Goal: Navigation & Orientation: Find specific page/section

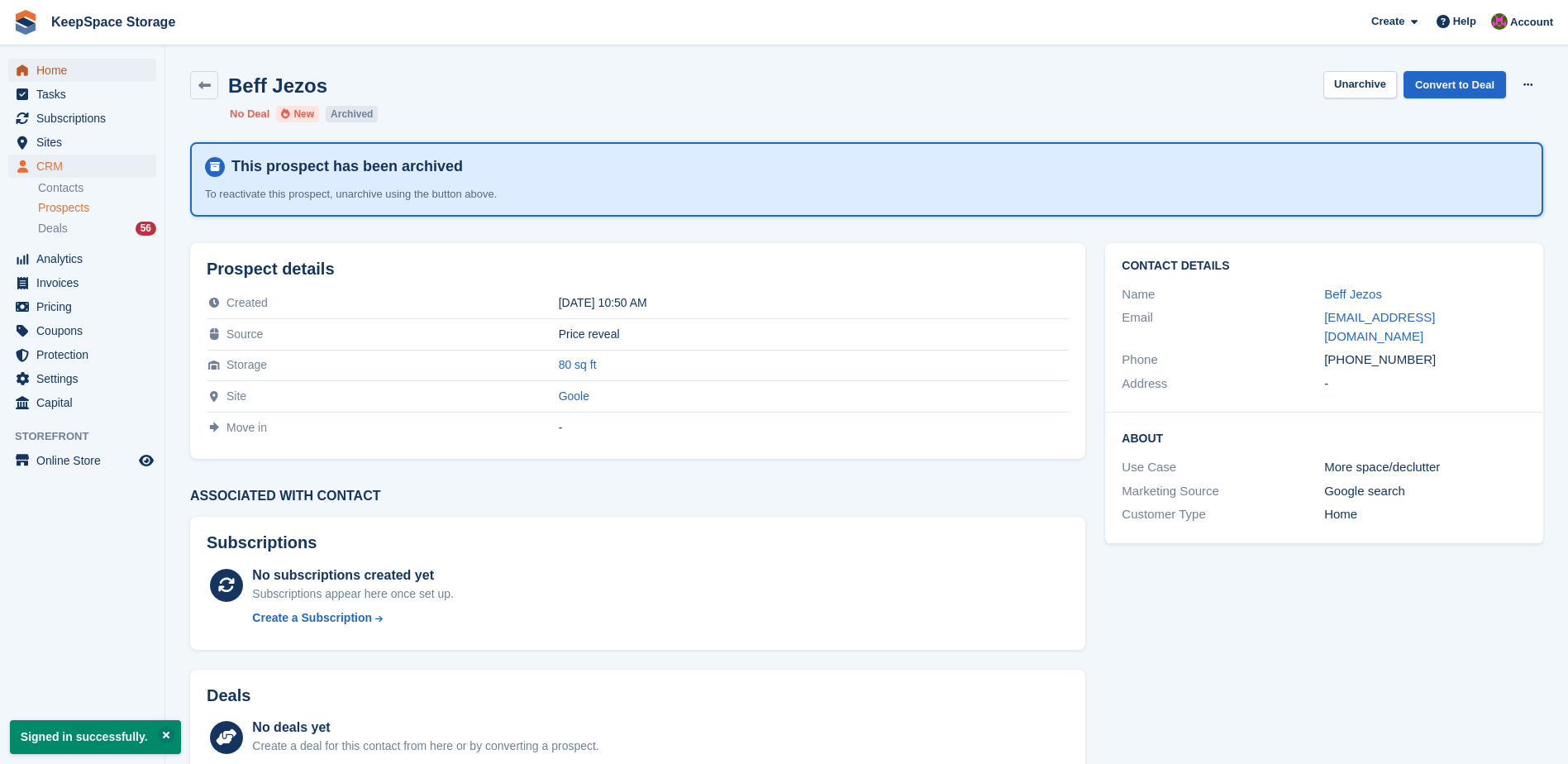
click at [60, 67] on span "Home" at bounding box center [86, 71] width 99 height 23
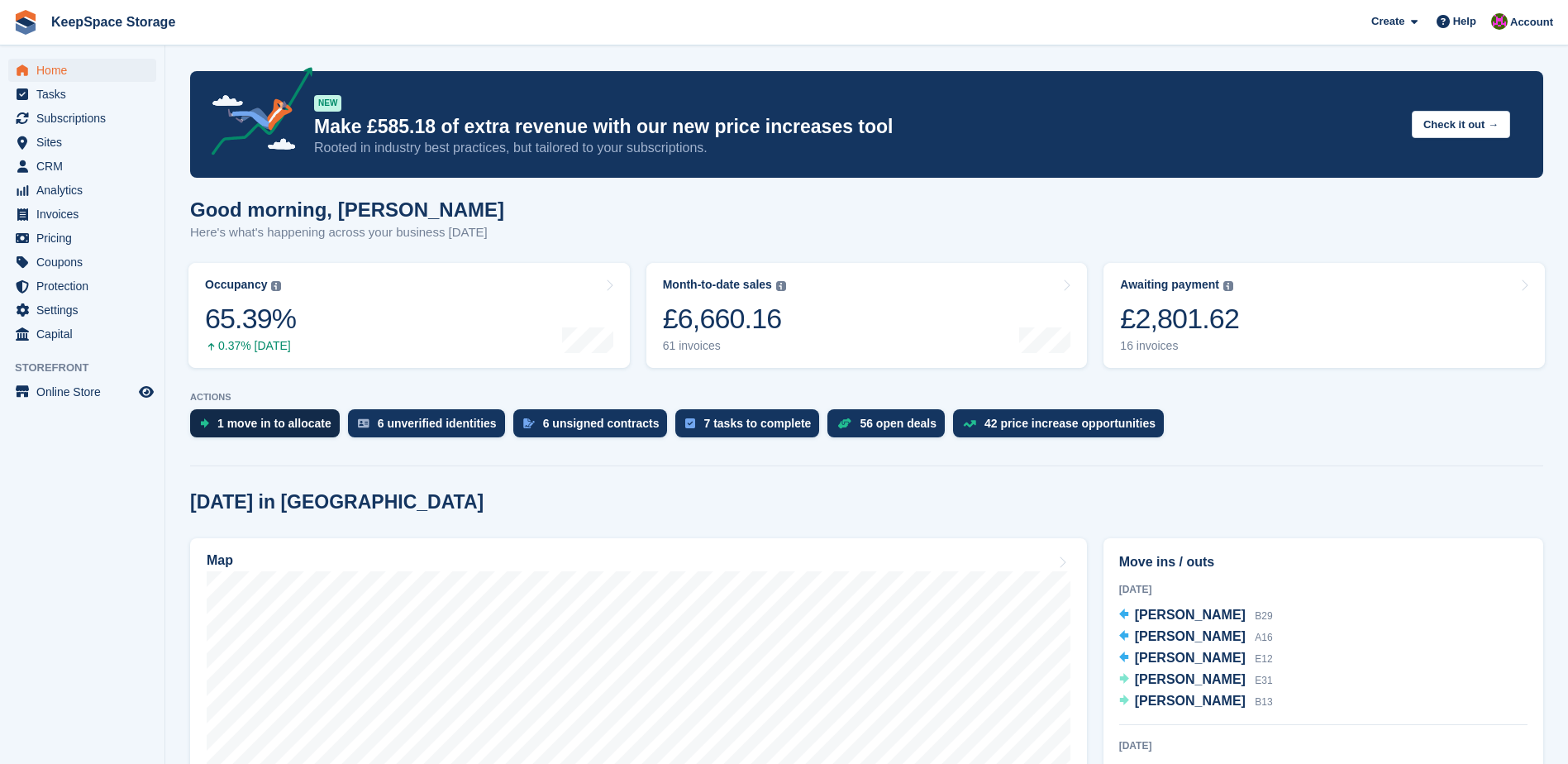
click at [251, 421] on div "1 move in to allocate" at bounding box center [274, 423] width 114 height 13
click at [609, 284] on icon at bounding box center [608, 285] width 8 height 13
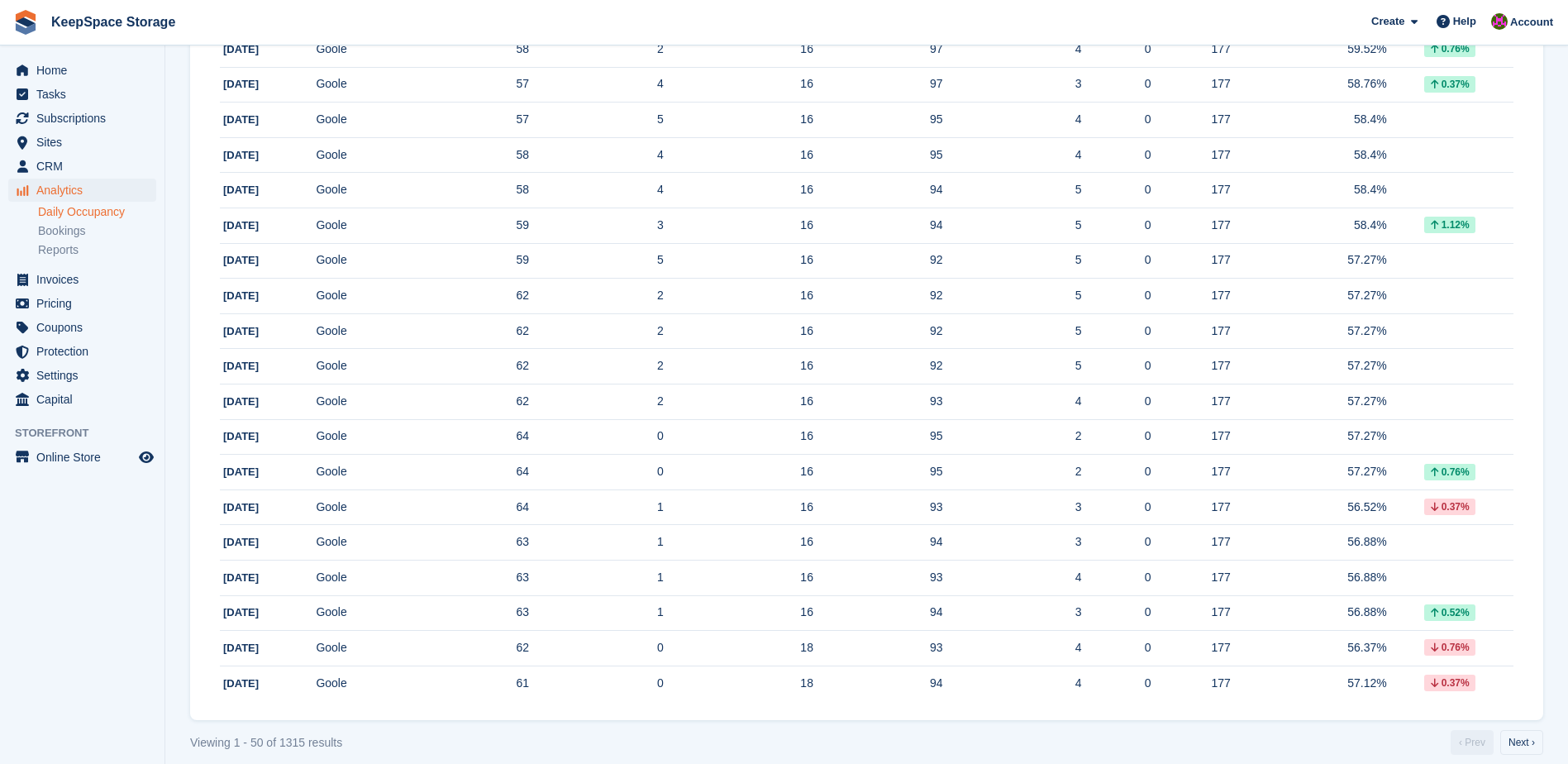
scroll to position [1446, 0]
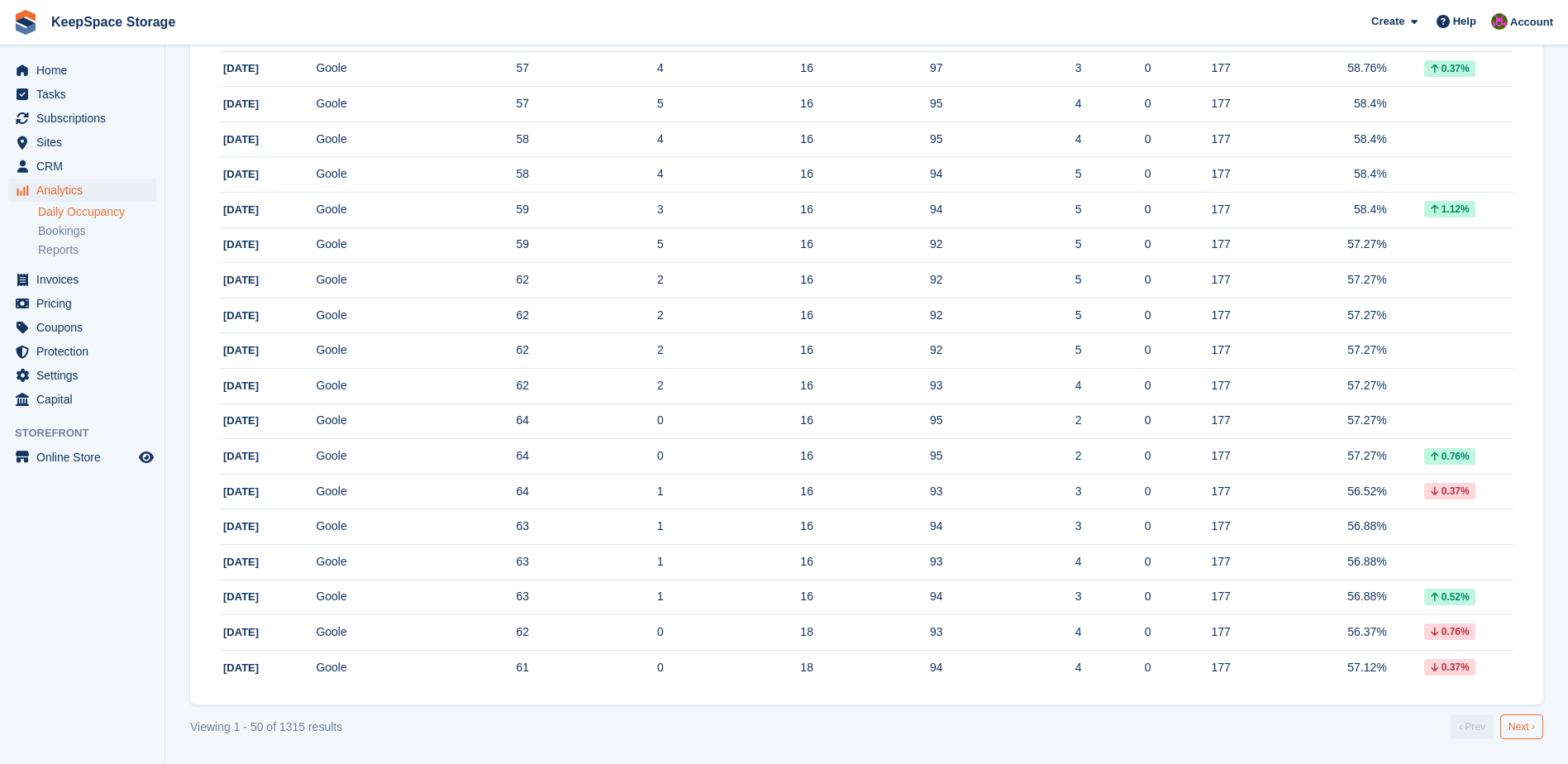
click at [1522, 725] on link "Next ›" at bounding box center [1522, 726] width 43 height 25
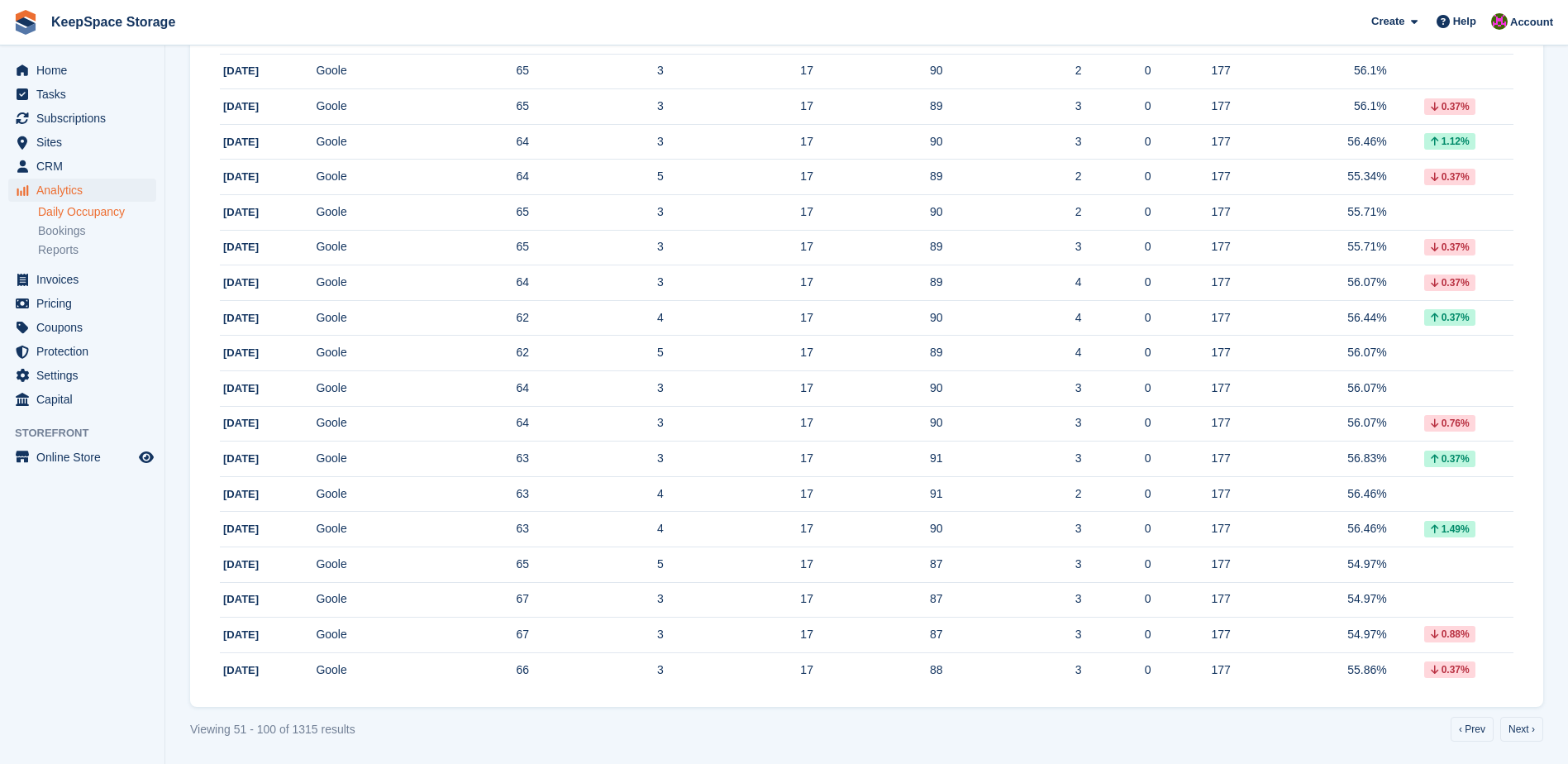
scroll to position [1446, 0]
click at [1521, 722] on link "Next ›" at bounding box center [1522, 726] width 43 height 25
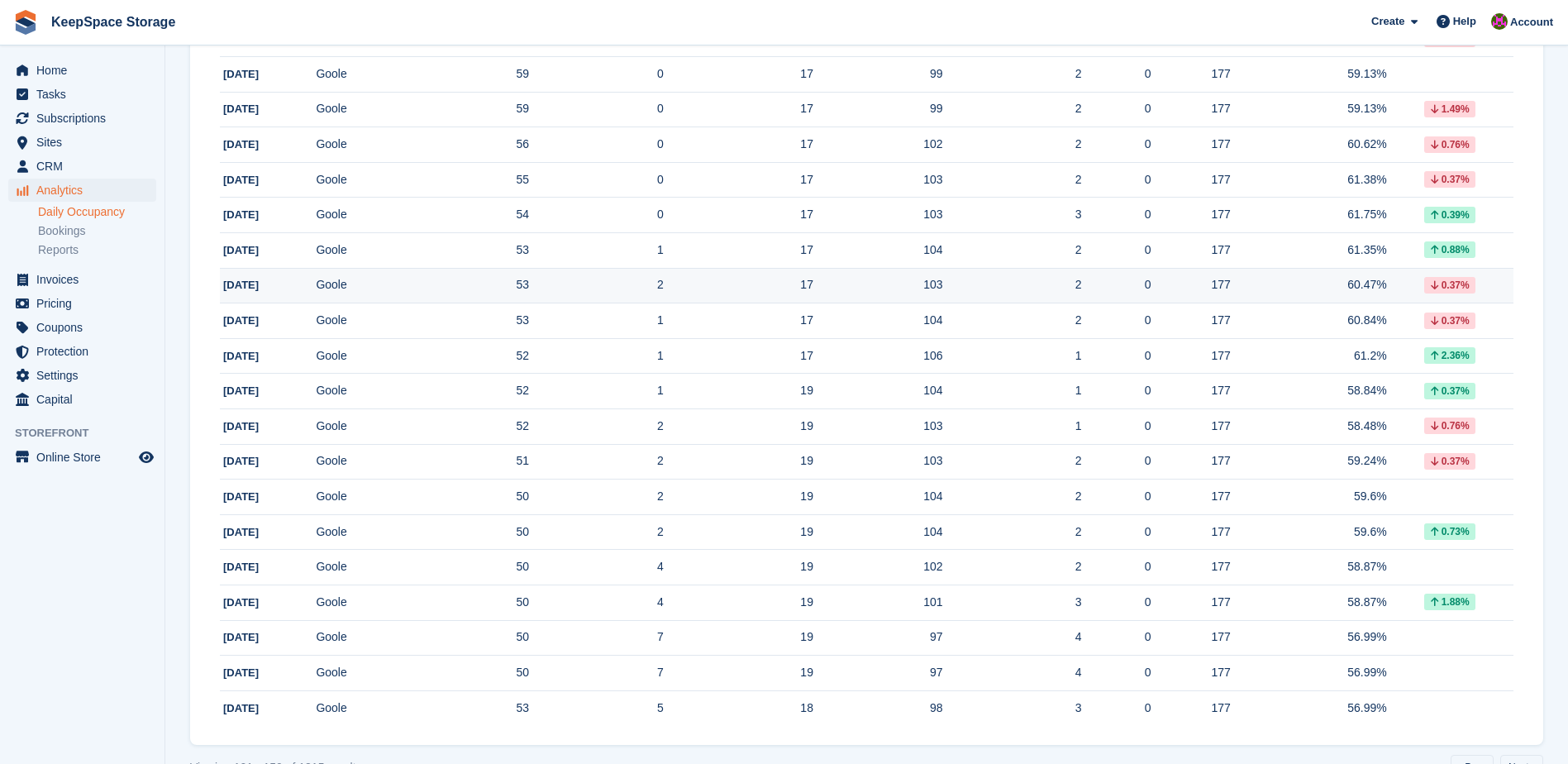
scroll to position [1446, 0]
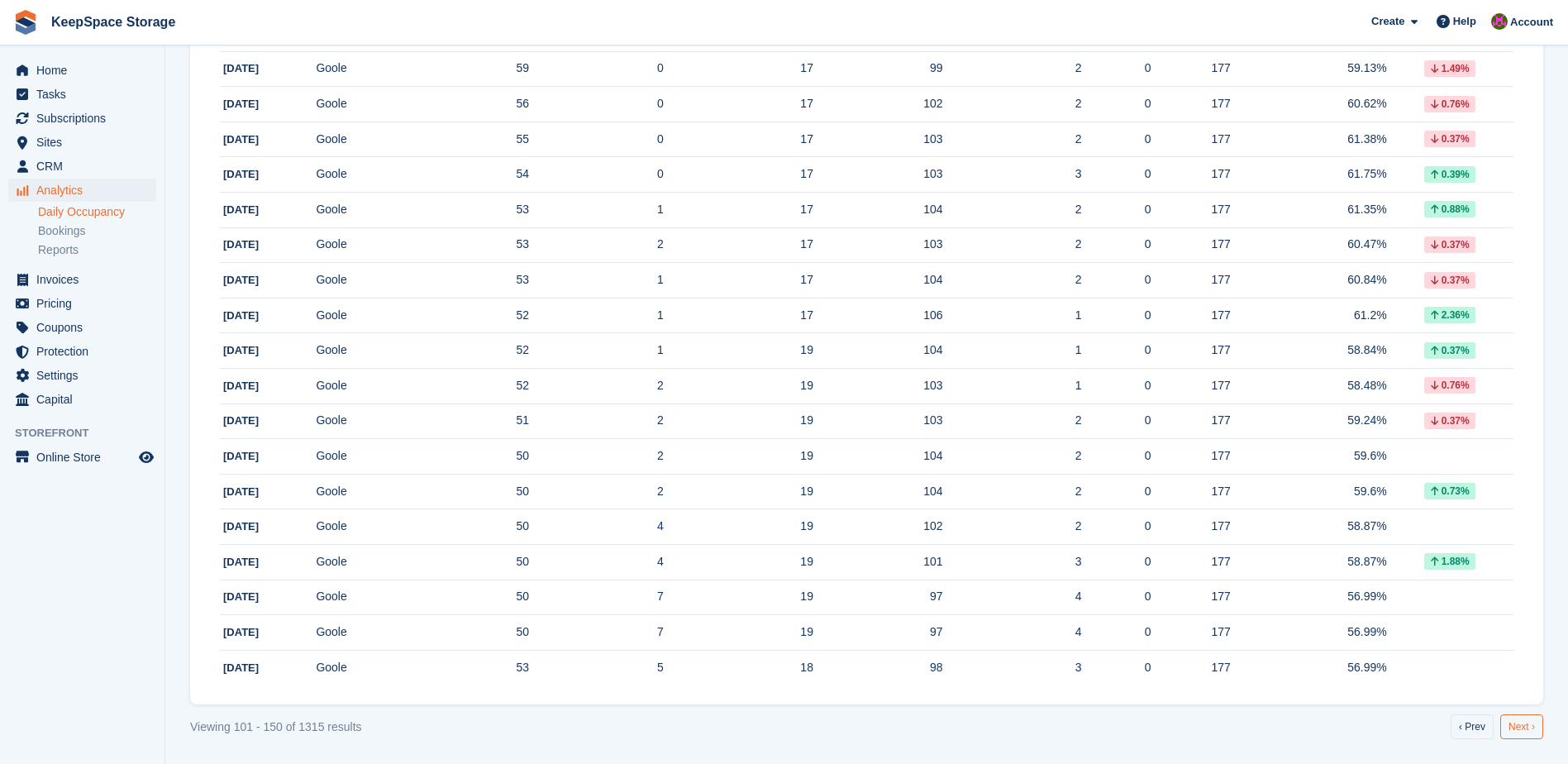
click at [1521, 725] on link "Next ›" at bounding box center [1522, 726] width 43 height 25
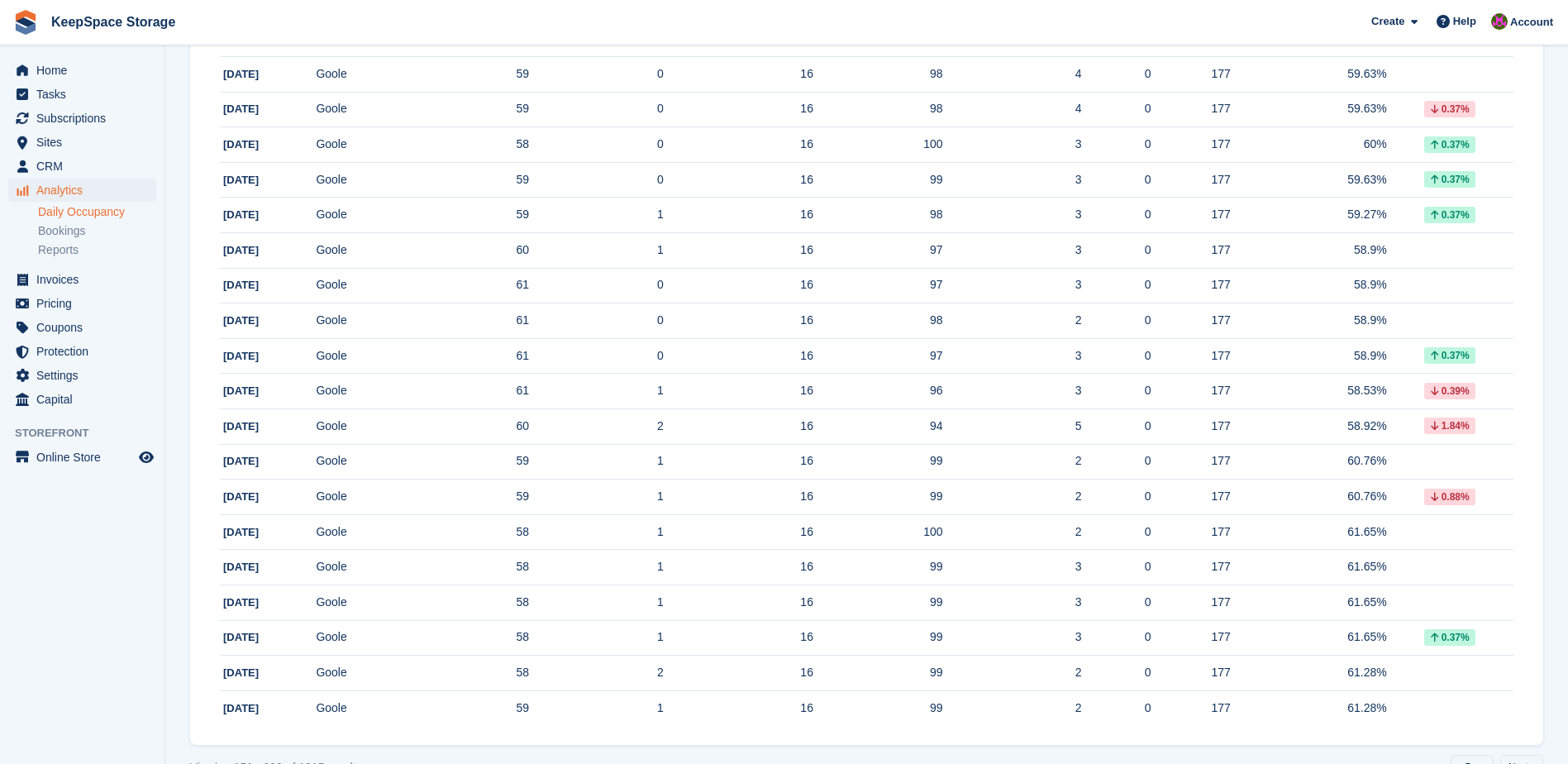
scroll to position [1446, 0]
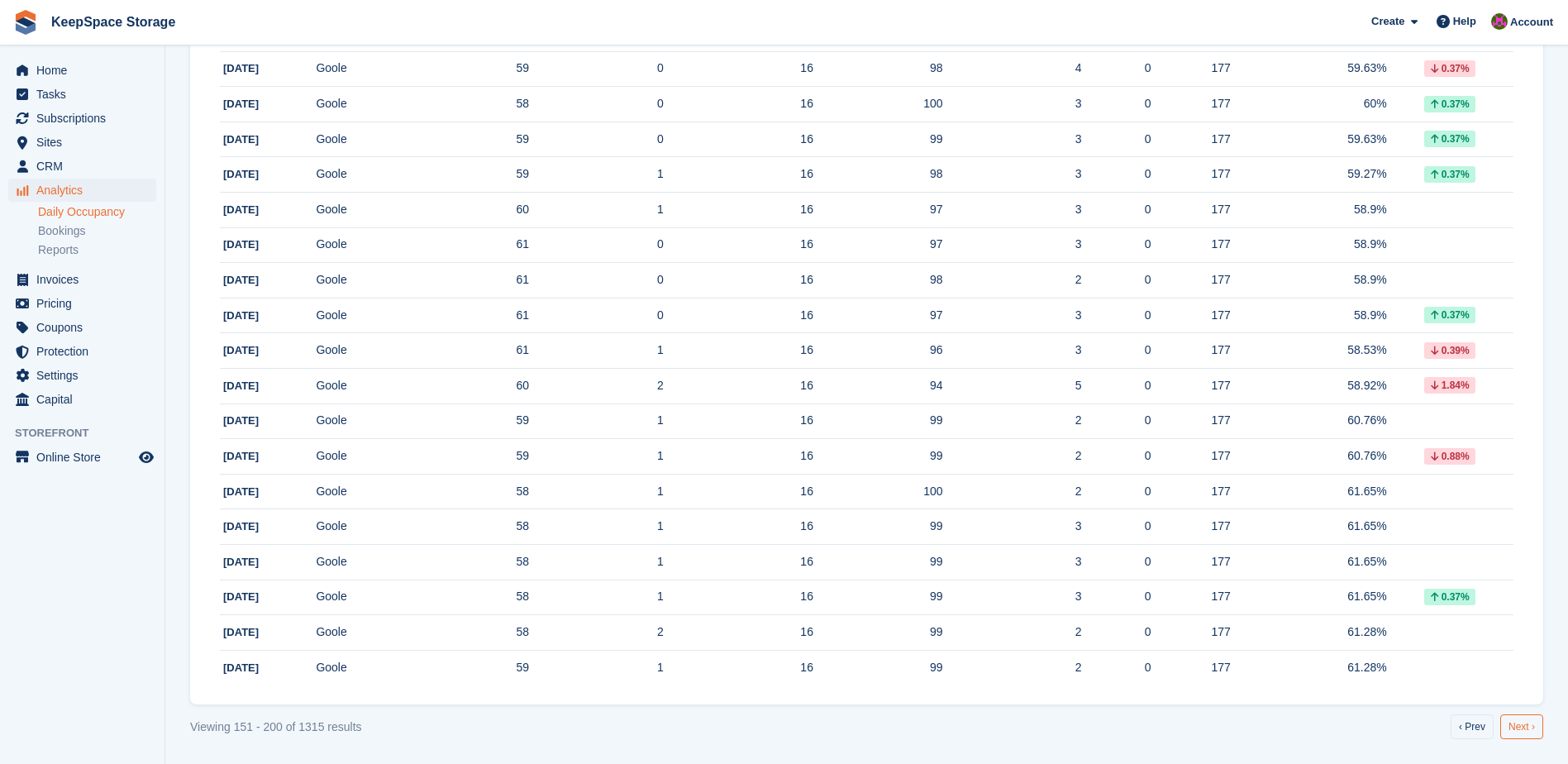
click at [1525, 719] on link "Next ›" at bounding box center [1522, 726] width 43 height 25
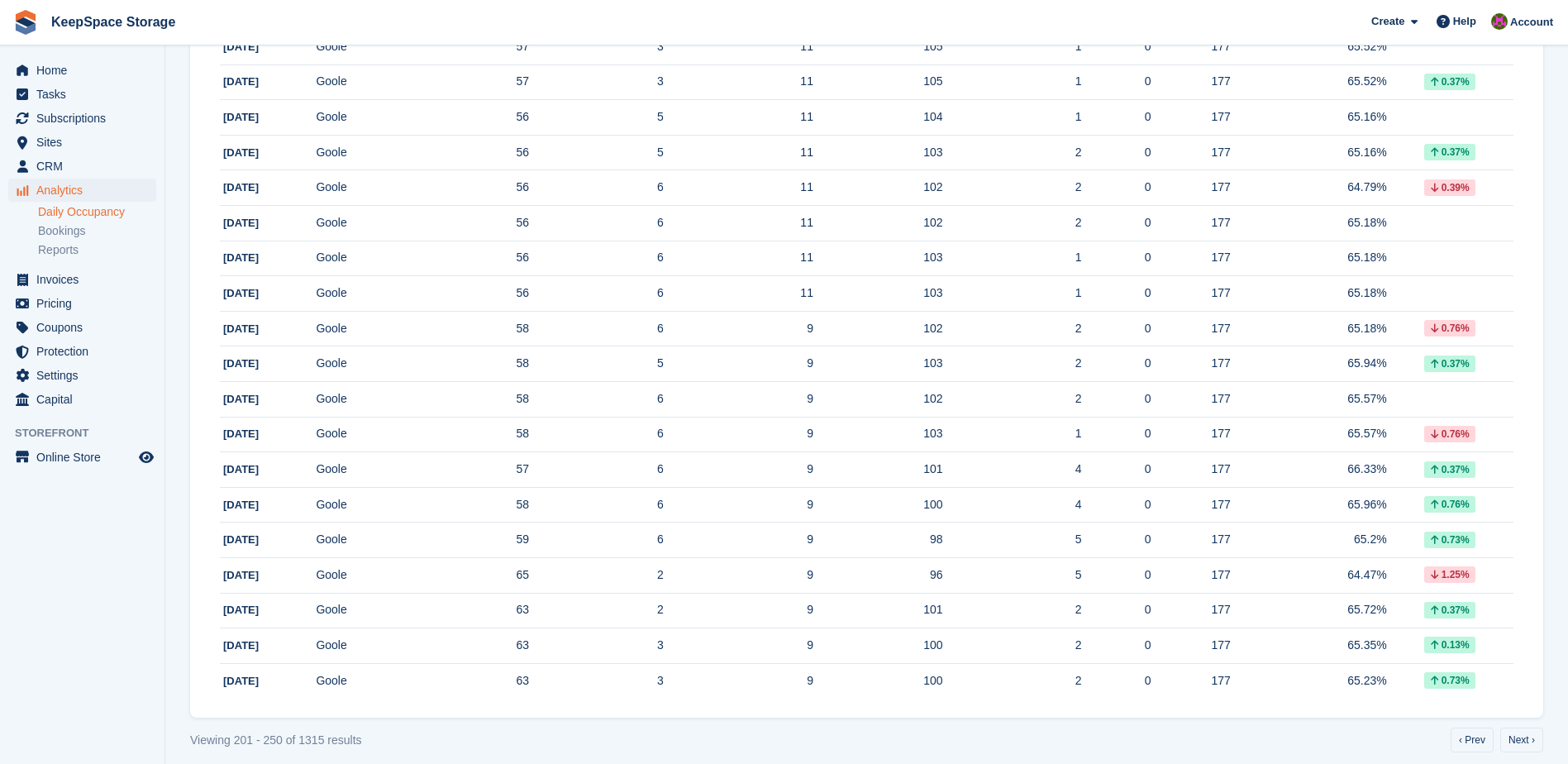
scroll to position [1446, 0]
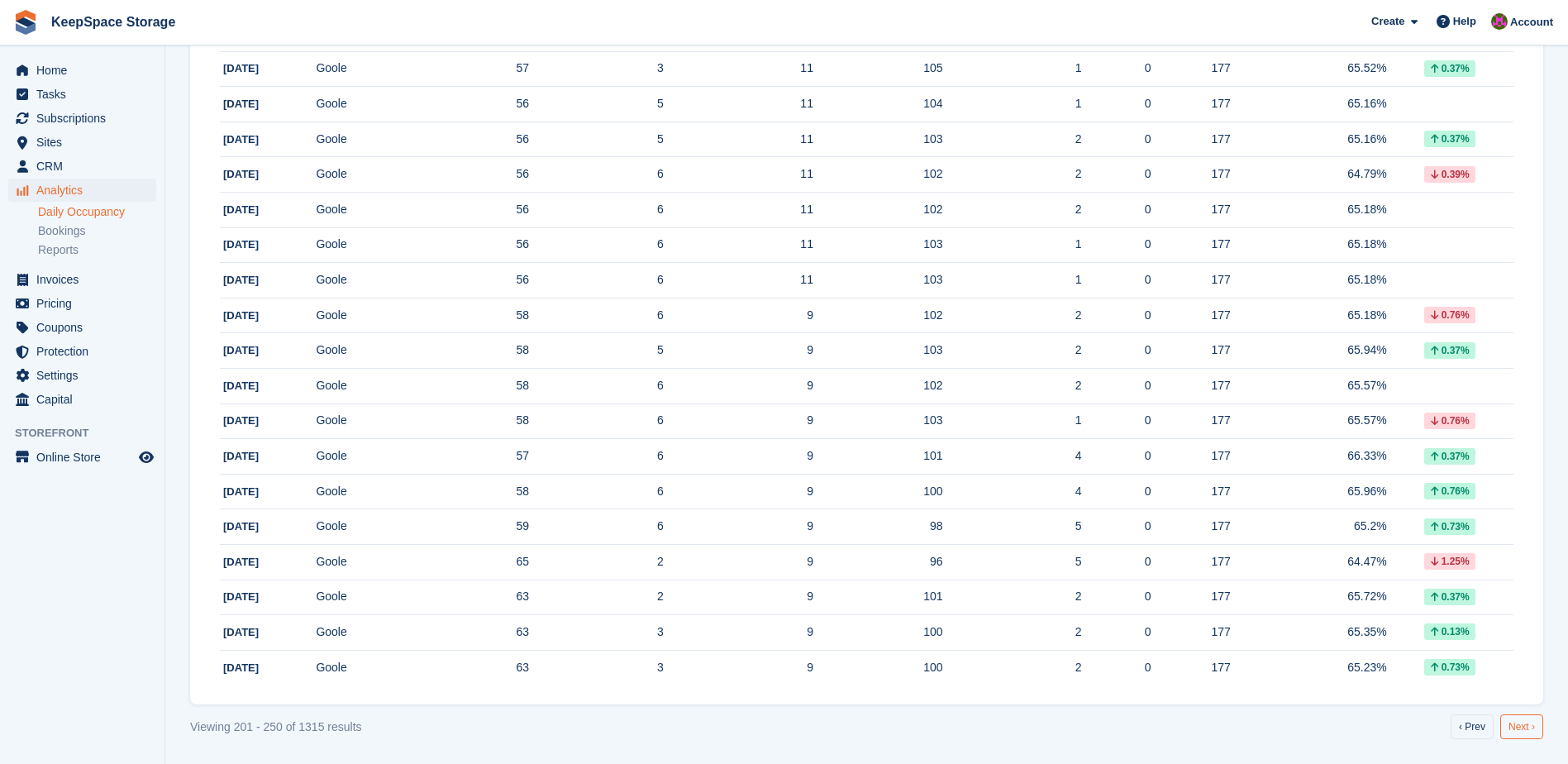
click at [1528, 722] on link "Next ›" at bounding box center [1522, 726] width 43 height 25
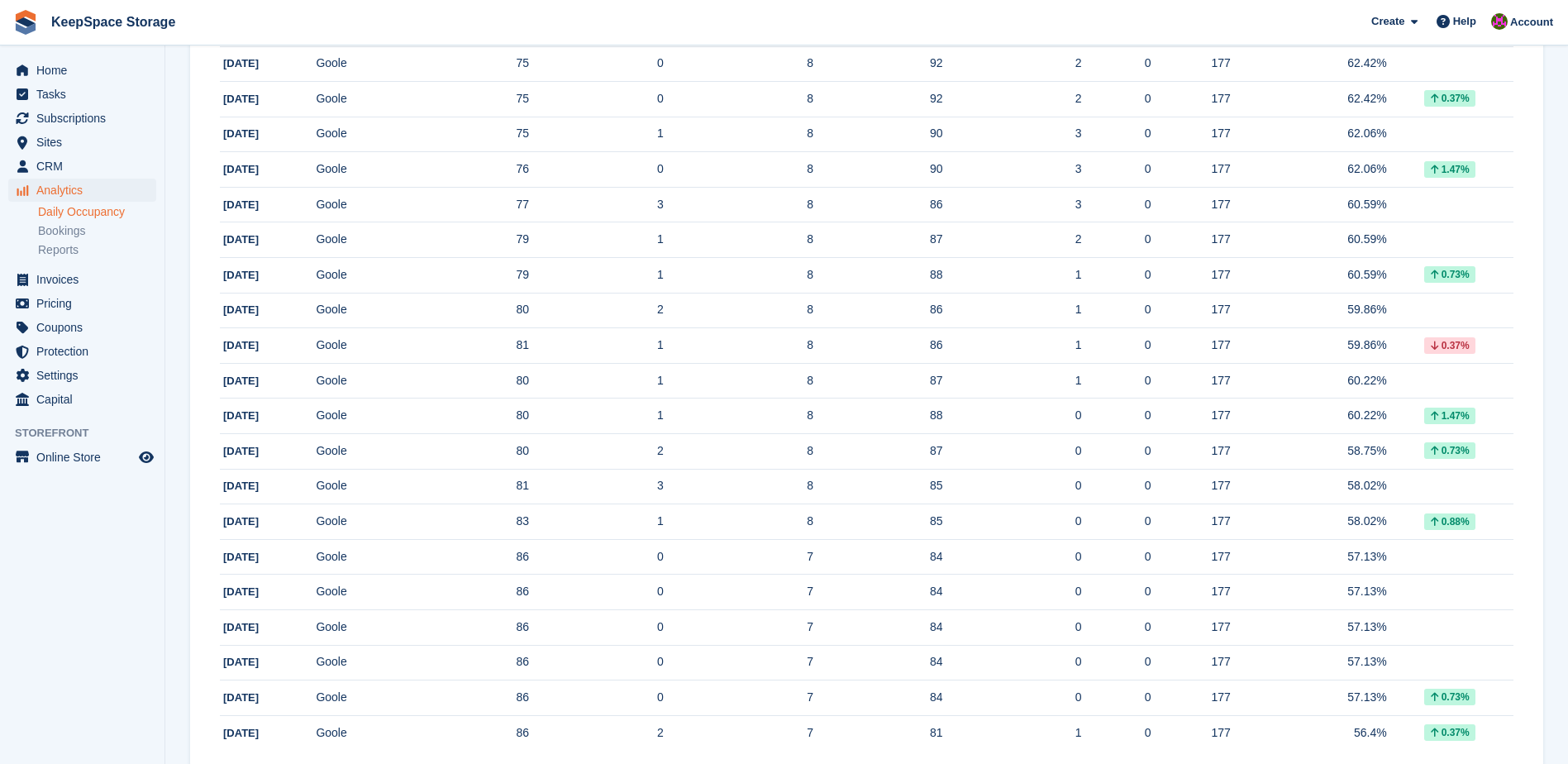
scroll to position [1446, 0]
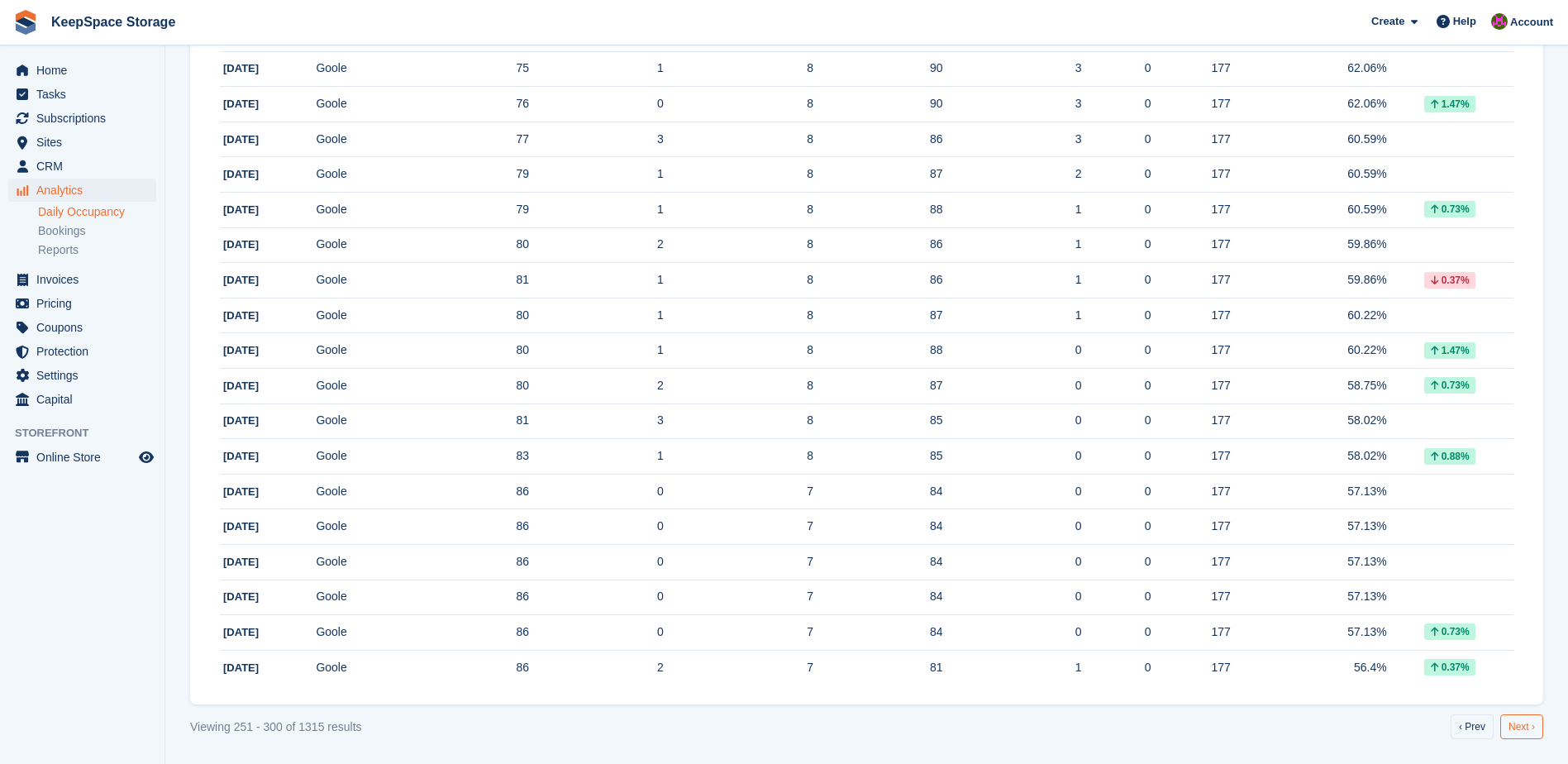
click at [1528, 725] on link "Next ›" at bounding box center [1522, 726] width 43 height 25
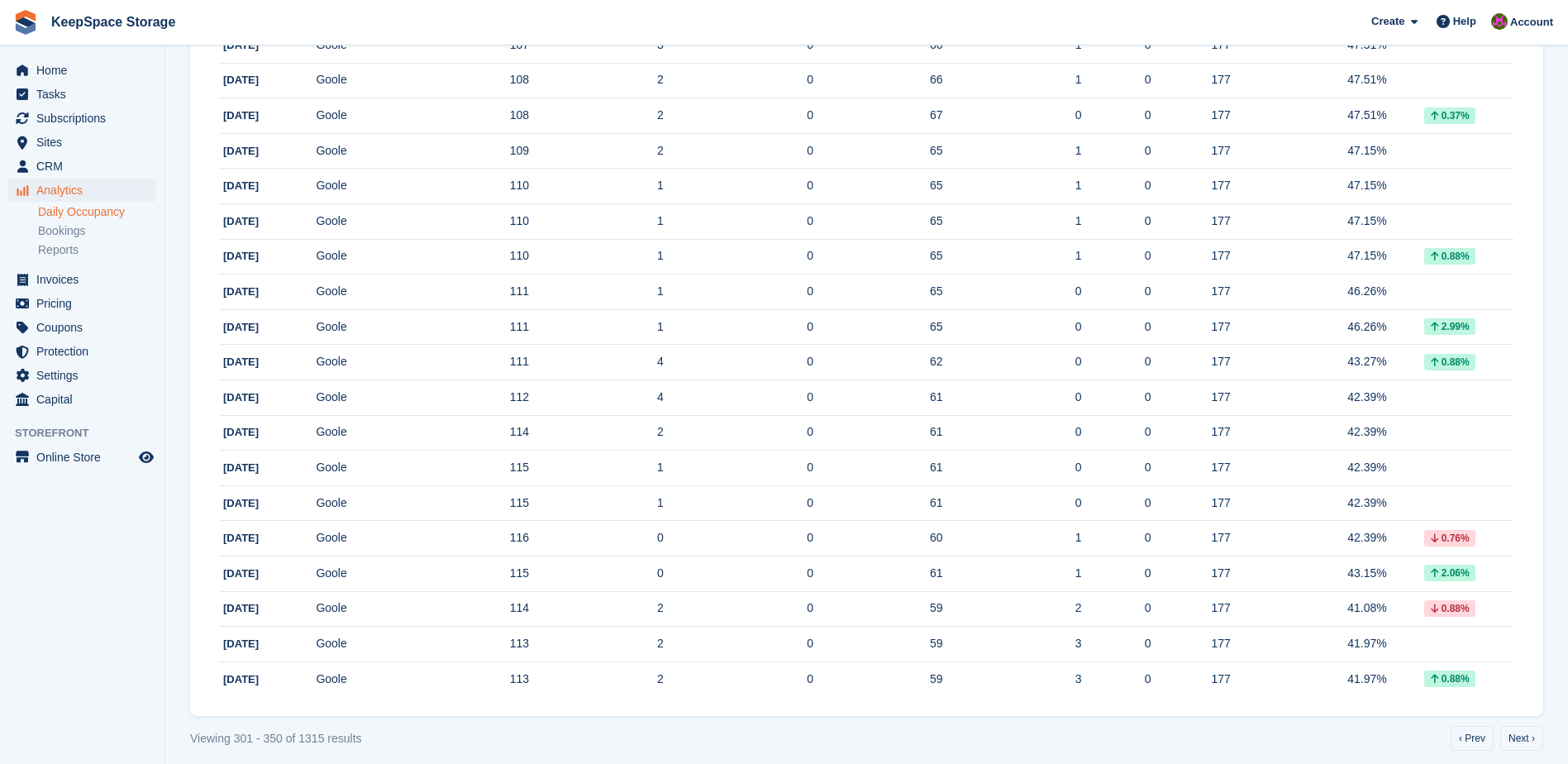
scroll to position [1446, 0]
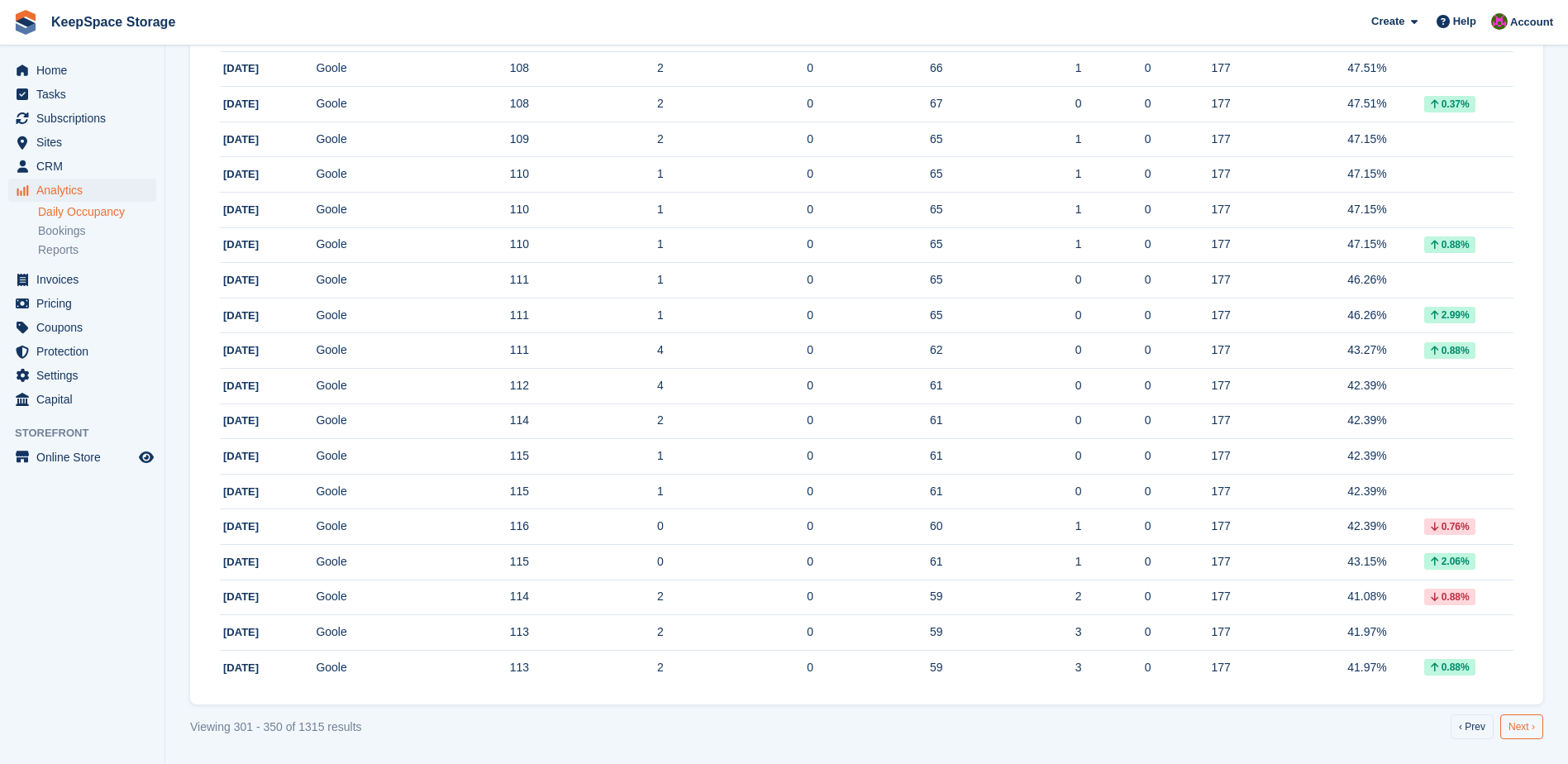
click at [1522, 732] on link "Next ›" at bounding box center [1522, 726] width 43 height 25
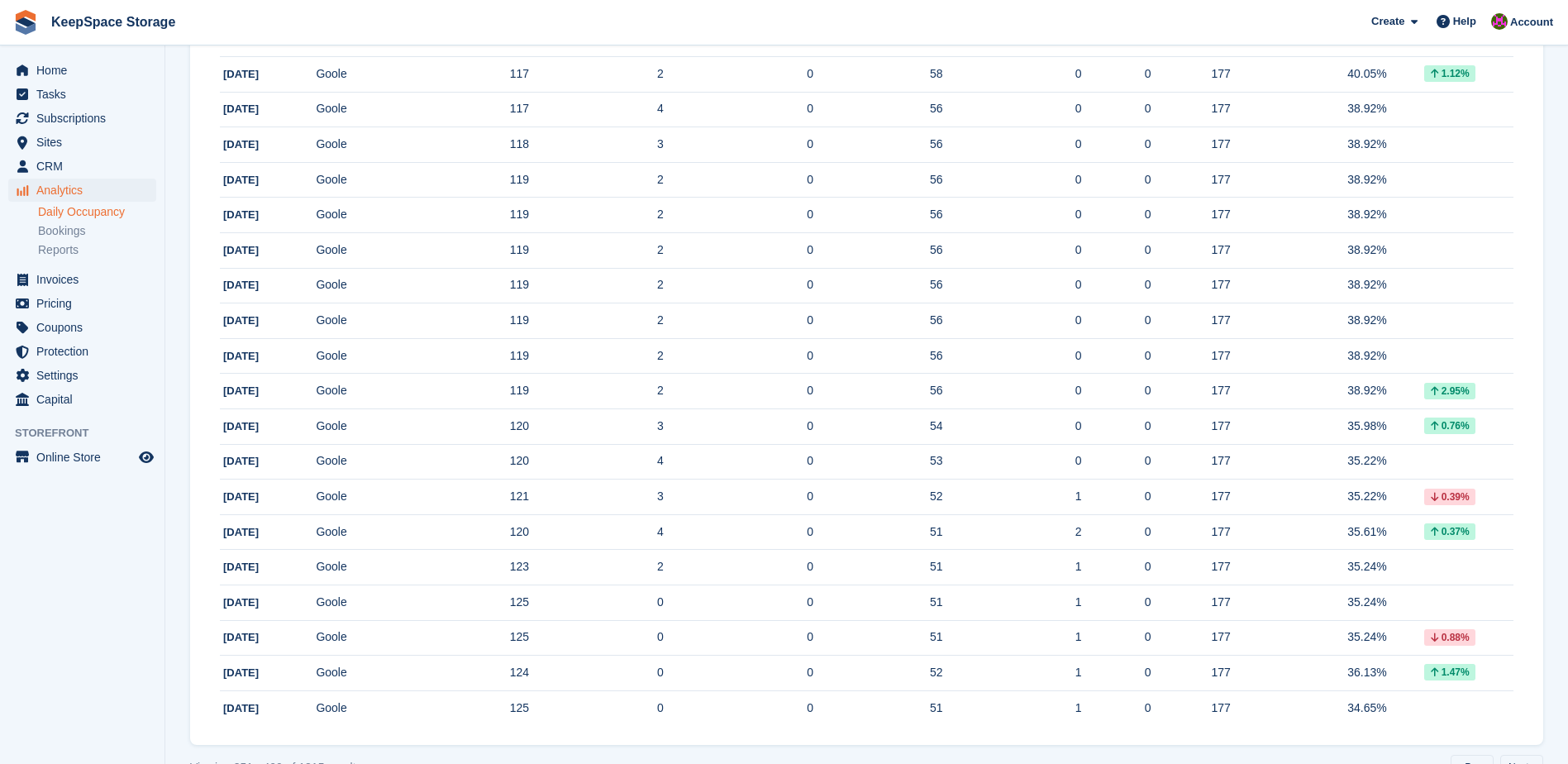
scroll to position [1446, 0]
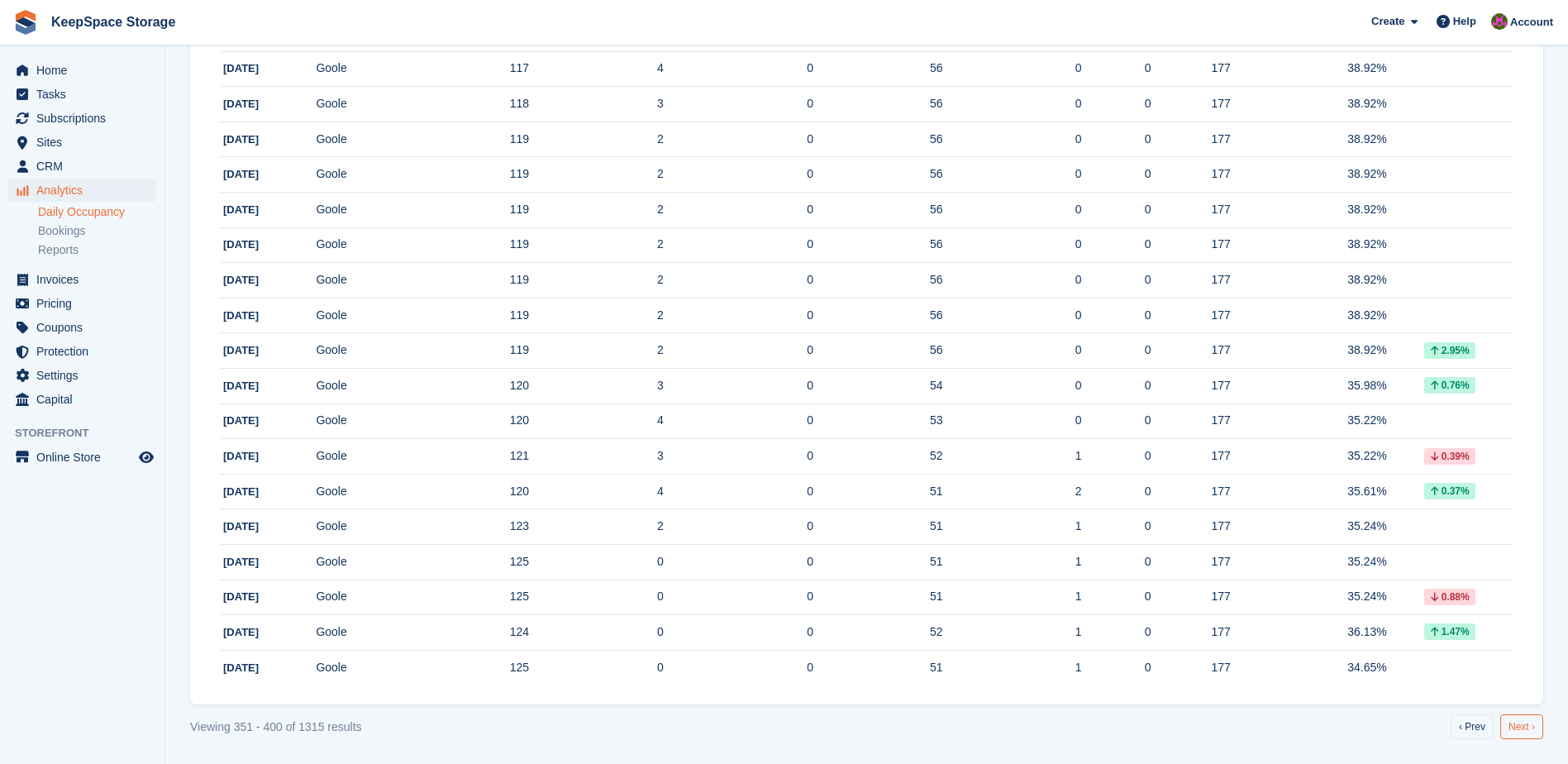
click at [1515, 725] on link "Next ›" at bounding box center [1522, 726] width 43 height 25
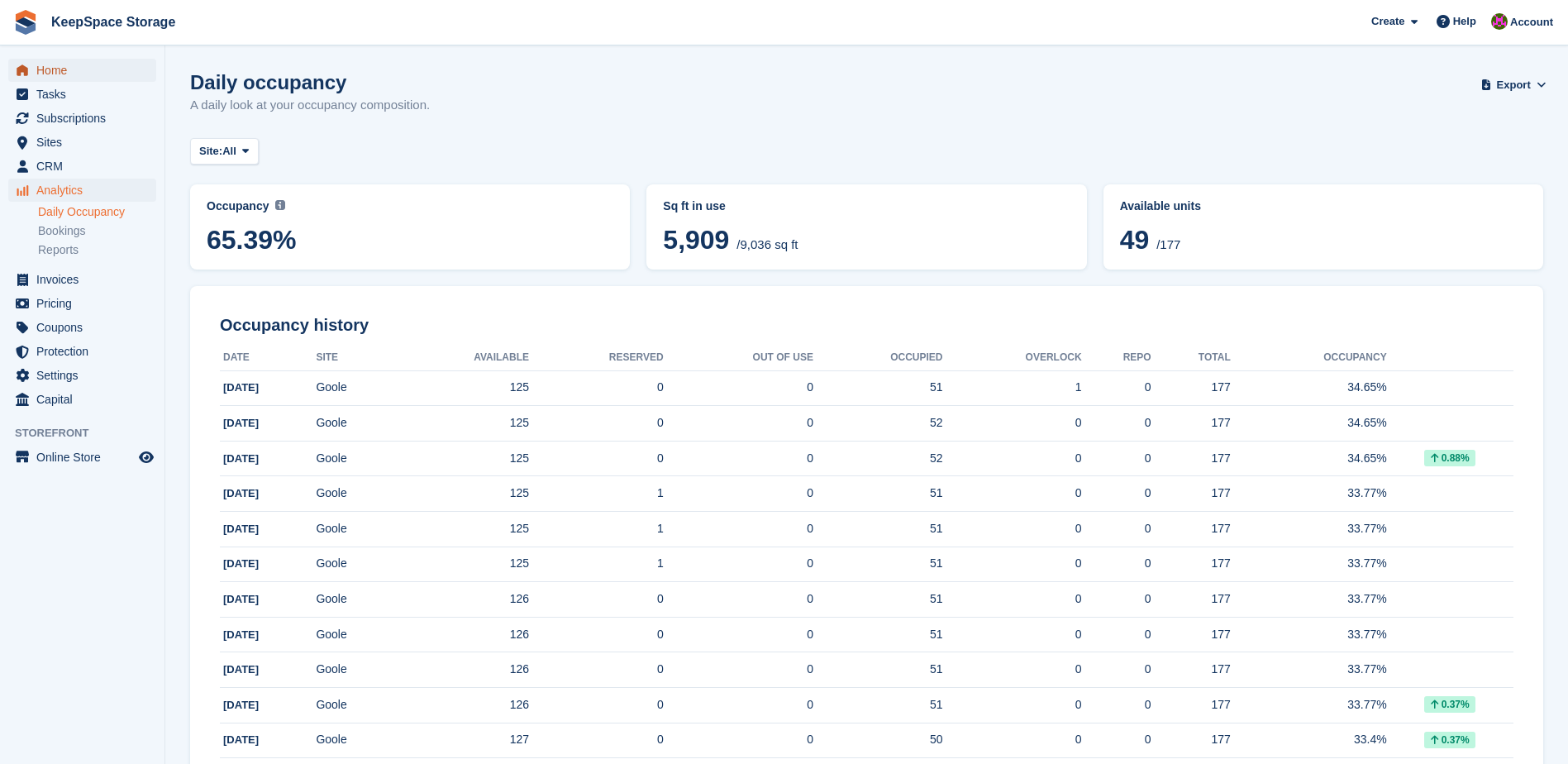
click at [51, 64] on span "Home" at bounding box center [86, 71] width 99 height 23
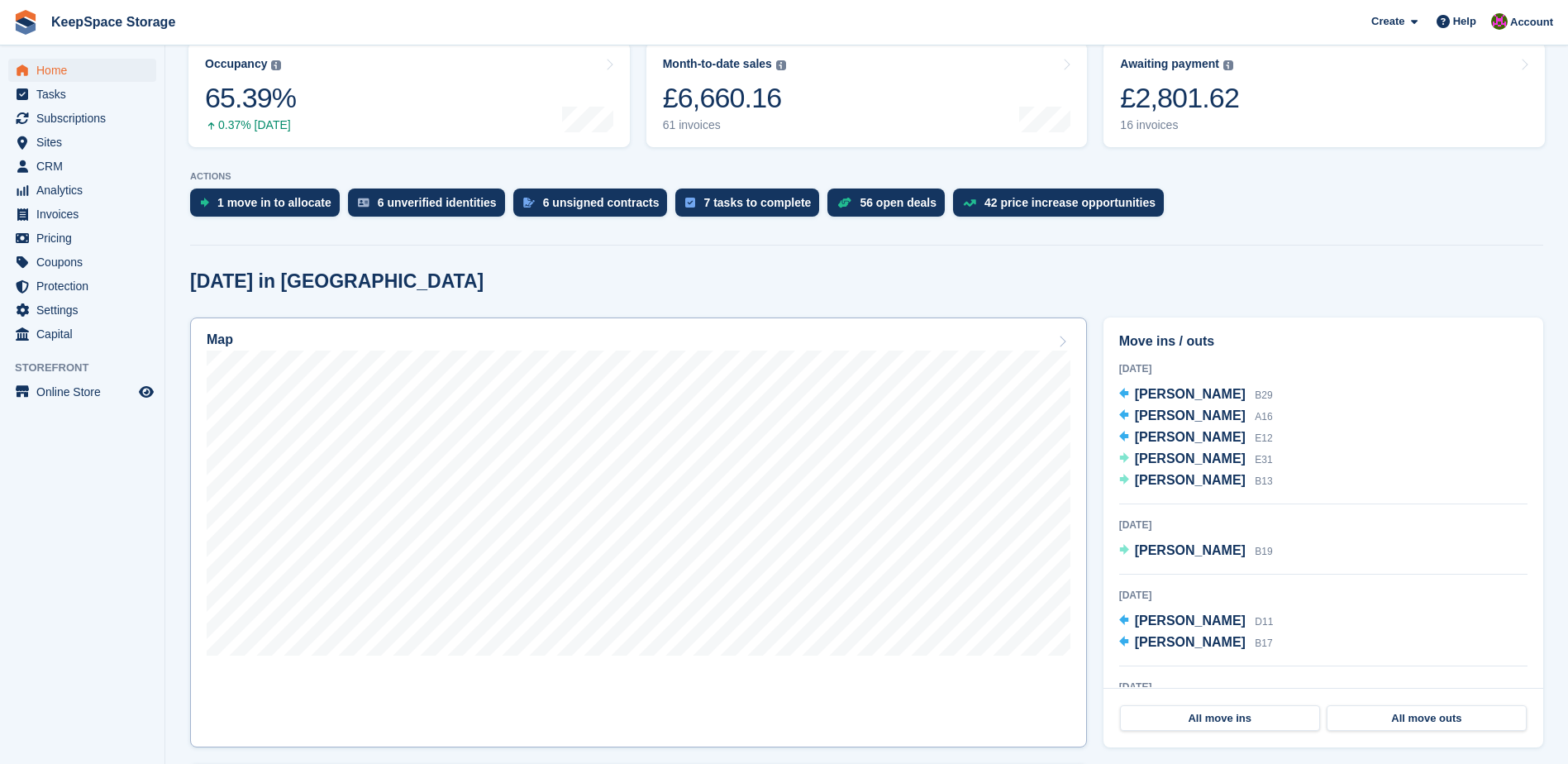
scroll to position [219, 0]
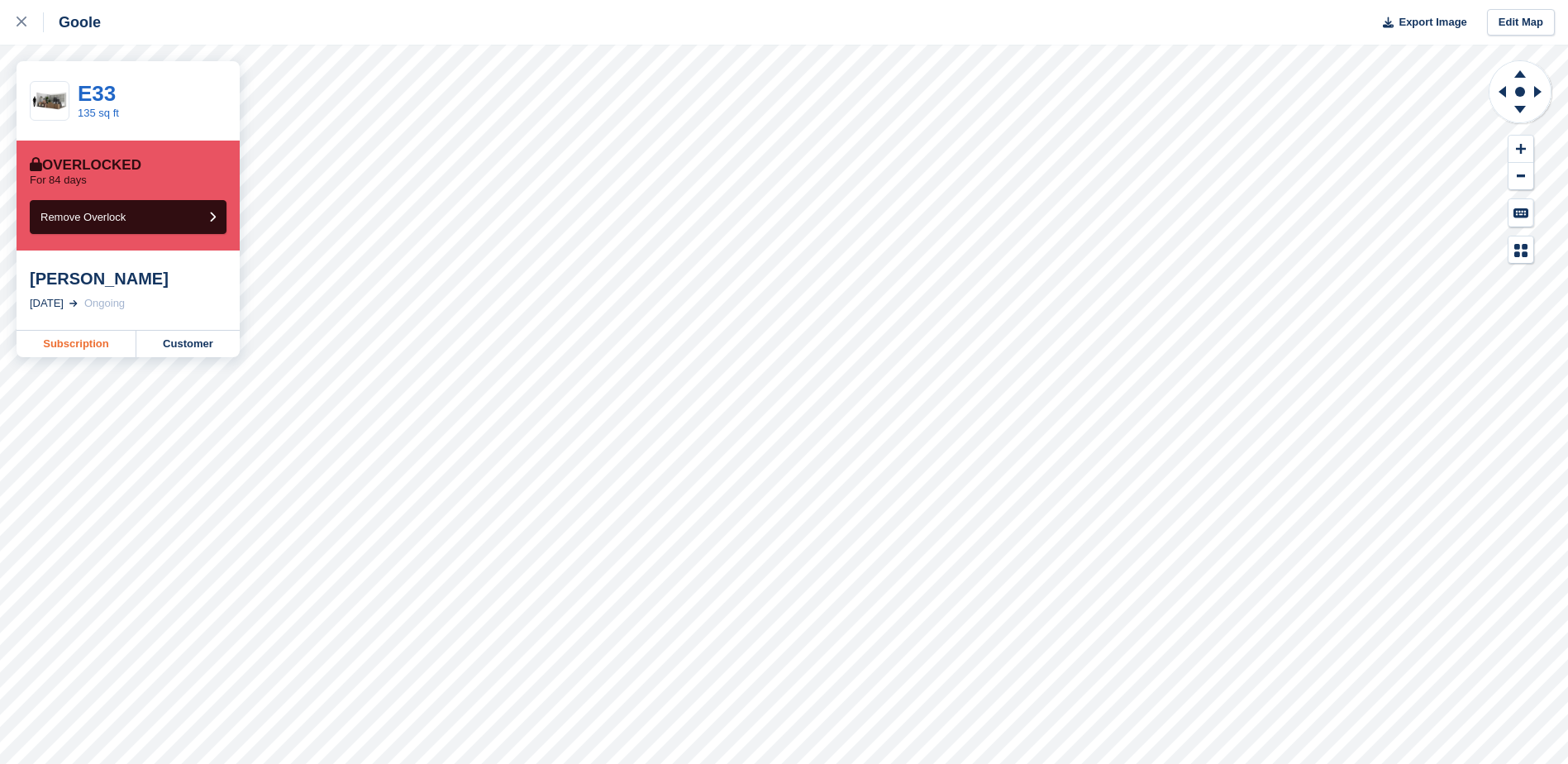
click at [83, 343] on link "Subscription" at bounding box center [76, 344] width 120 height 27
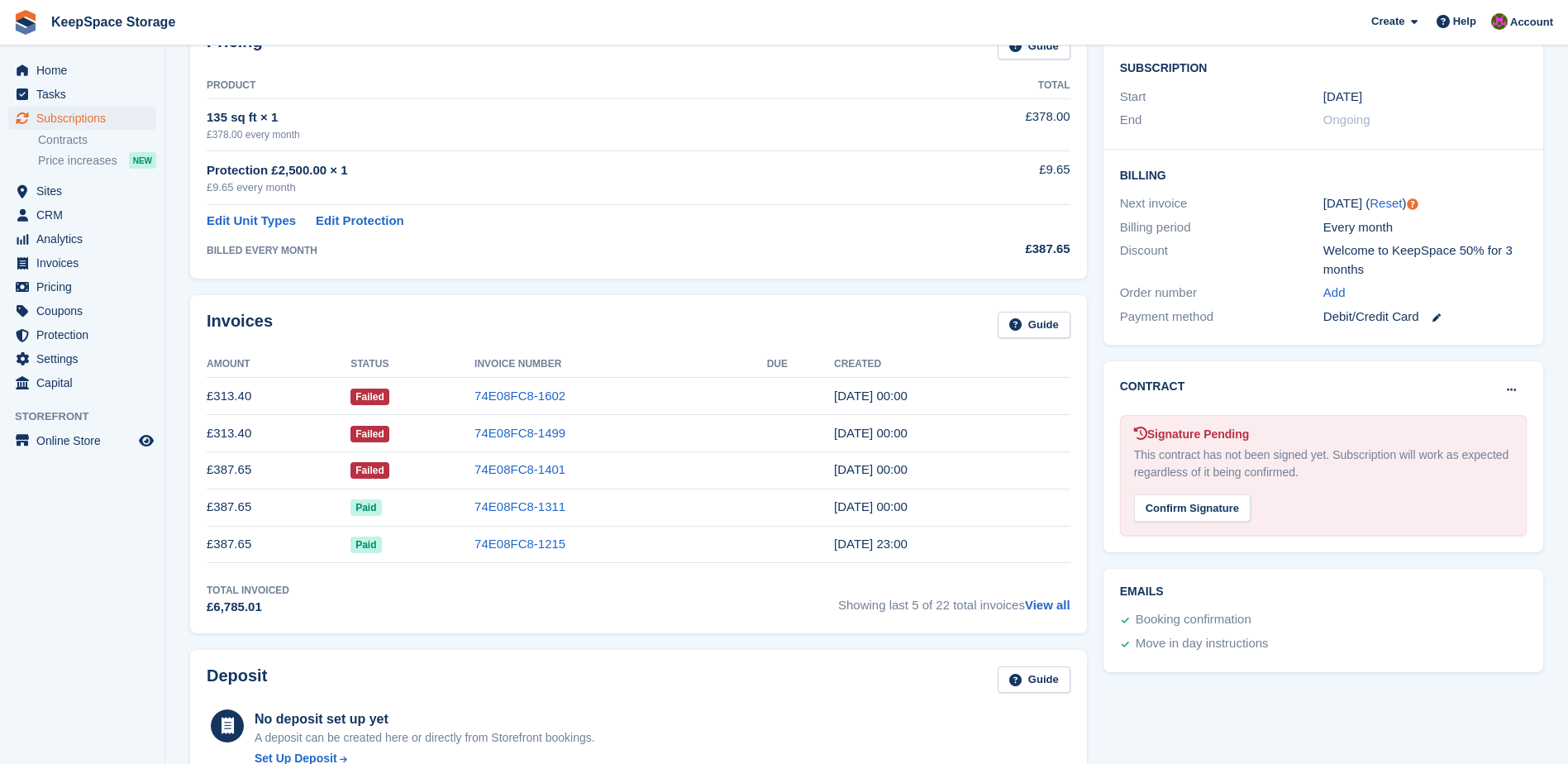
scroll to position [248, 0]
